Goal: Check status

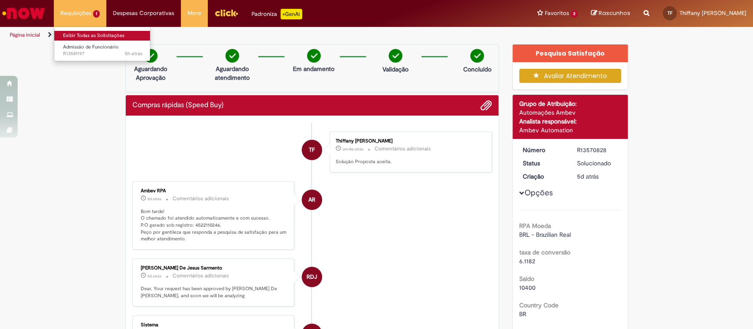
click at [71, 34] on link "Exibir Todas as Solicitações" at bounding box center [102, 36] width 97 height 10
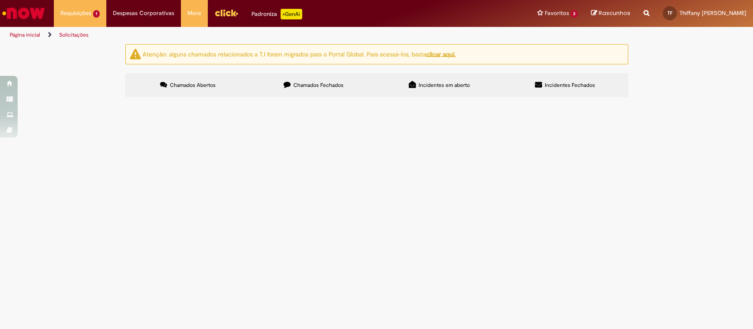
click at [300, 90] on label "Chamados Fechados" at bounding box center [314, 85] width 126 height 24
click at [0, 0] on span "Camisetas Programa de estagio" at bounding box center [0, 0] width 0 height 0
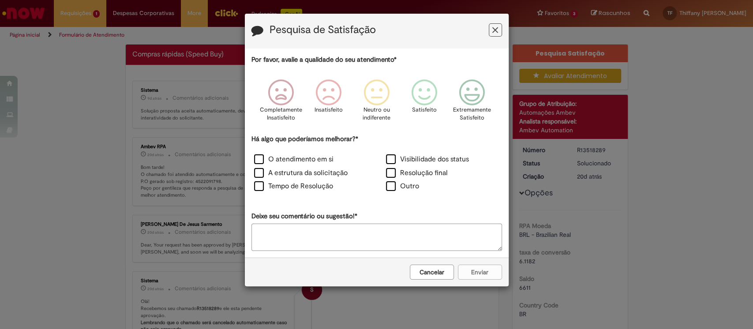
click at [498, 31] on button "Feedback" at bounding box center [495, 29] width 13 height 13
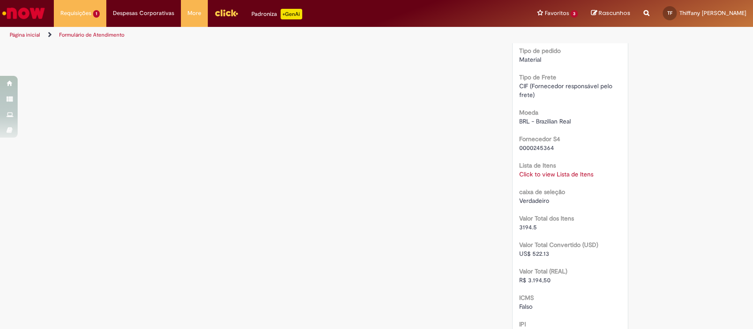
scroll to position [823, 0]
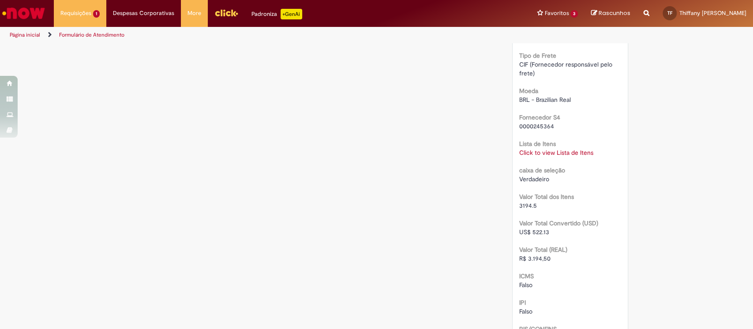
click at [530, 149] on link "Click to view Lista de Itens" at bounding box center [556, 153] width 74 height 8
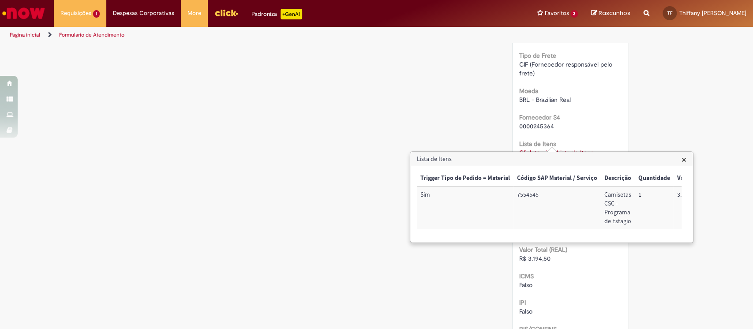
click at [519, 197] on td "7554545" at bounding box center [556, 208] width 87 height 43
copy td "7554545"
click at [686, 163] on span "×" at bounding box center [683, 159] width 5 height 12
